Goal: Find specific page/section: Find specific page/section

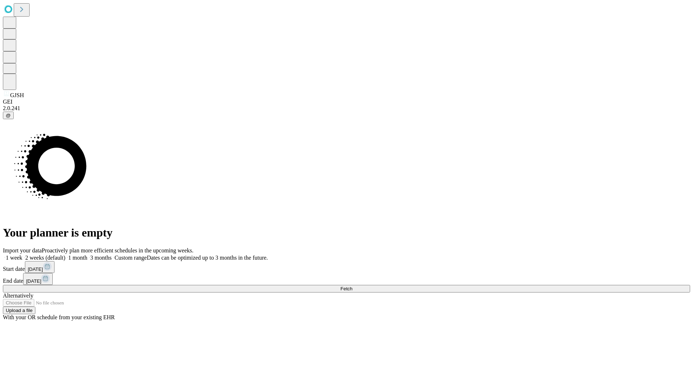
click at [352, 286] on span "Fetch" at bounding box center [346, 288] width 12 height 5
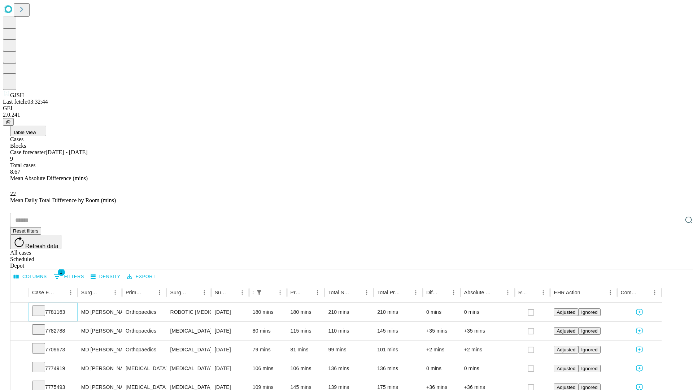
click at [42, 306] on icon at bounding box center [38, 309] width 7 height 7
